Goal: Find specific page/section: Find specific page/section

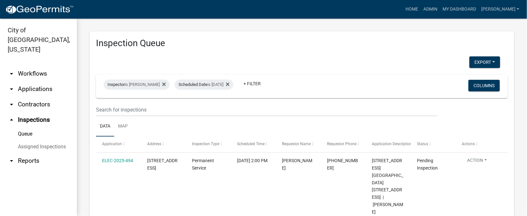
scroll to position [192, 0]
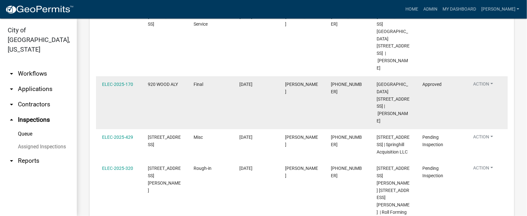
scroll to position [192, 0]
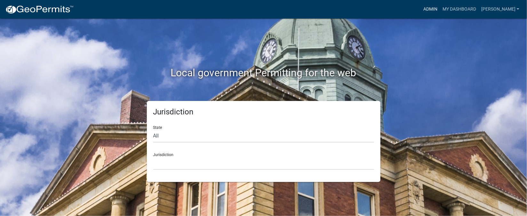
click at [440, 10] on link "Admin" at bounding box center [430, 9] width 19 height 12
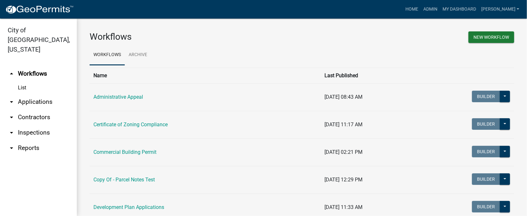
click at [35, 125] on link "arrow_drop_down Inspections" at bounding box center [38, 132] width 77 height 15
